Goal: Register for event/course

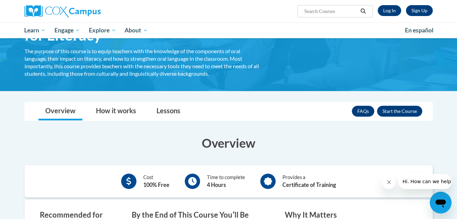
scroll to position [60, 0]
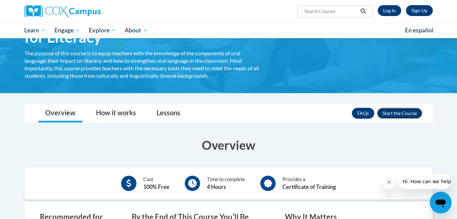
click at [400, 112] on button "Enroll" at bounding box center [399, 113] width 45 height 11
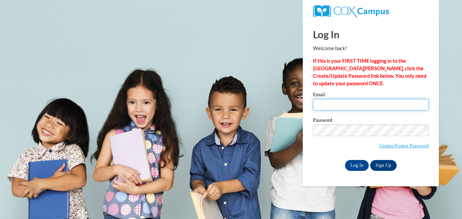
click at [328, 103] on input "Email" at bounding box center [371, 105] width 116 height 12
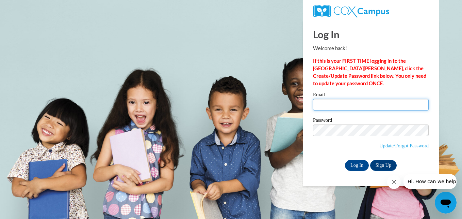
type input "[EMAIL_ADDRESS][DOMAIN_NAME]"
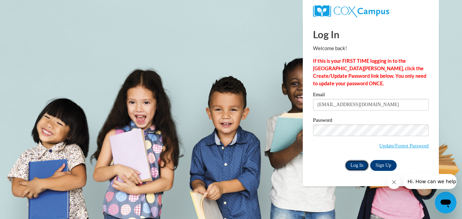
click at [356, 164] on input "Log In" at bounding box center [357, 165] width 24 height 11
